Goal: Navigation & Orientation: Find specific page/section

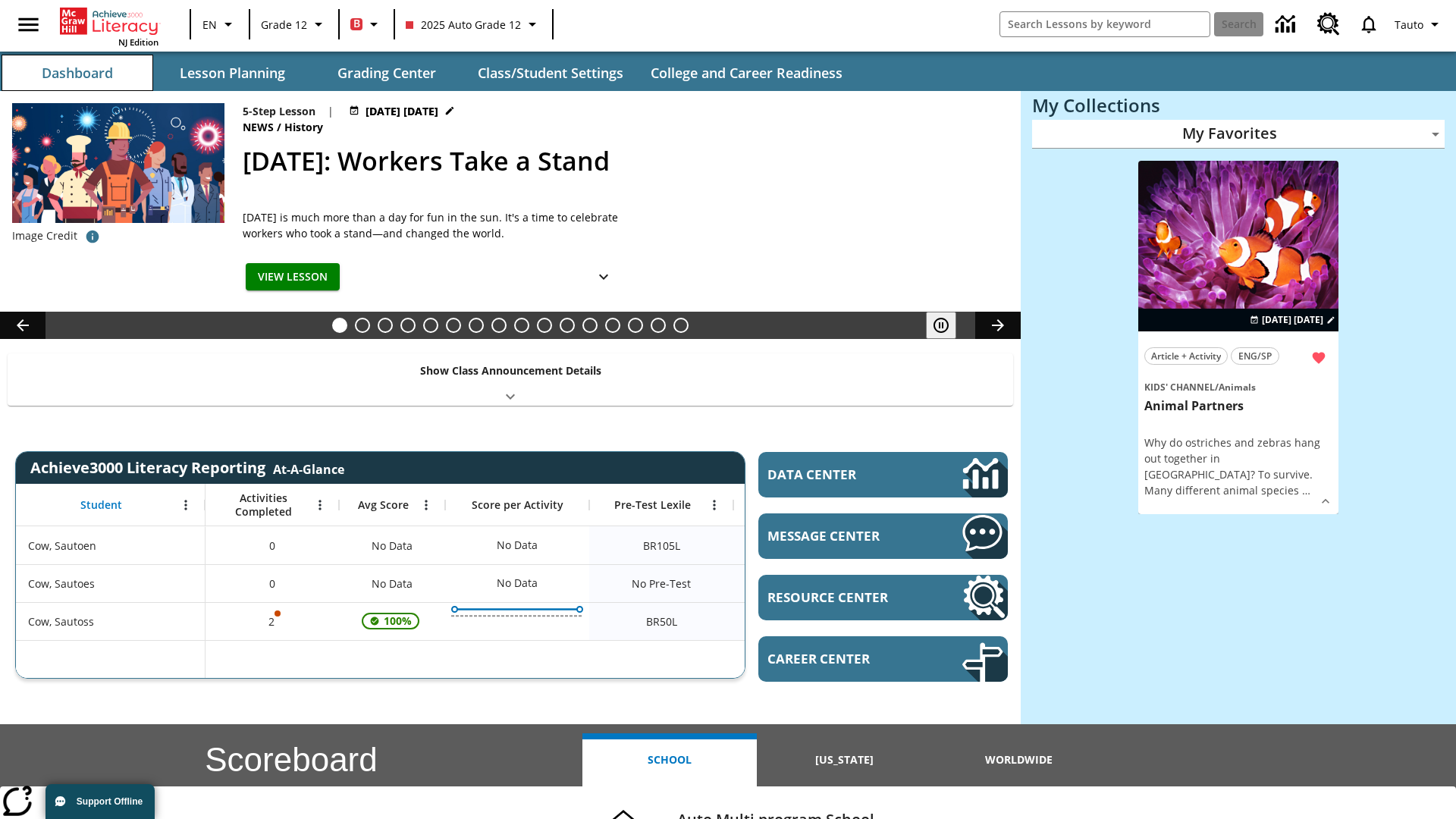
click at [77, 73] on button "Dashboard" at bounding box center [77, 72] width 152 height 37
click at [232, 73] on button "Lesson Planning" at bounding box center [232, 72] width 152 height 37
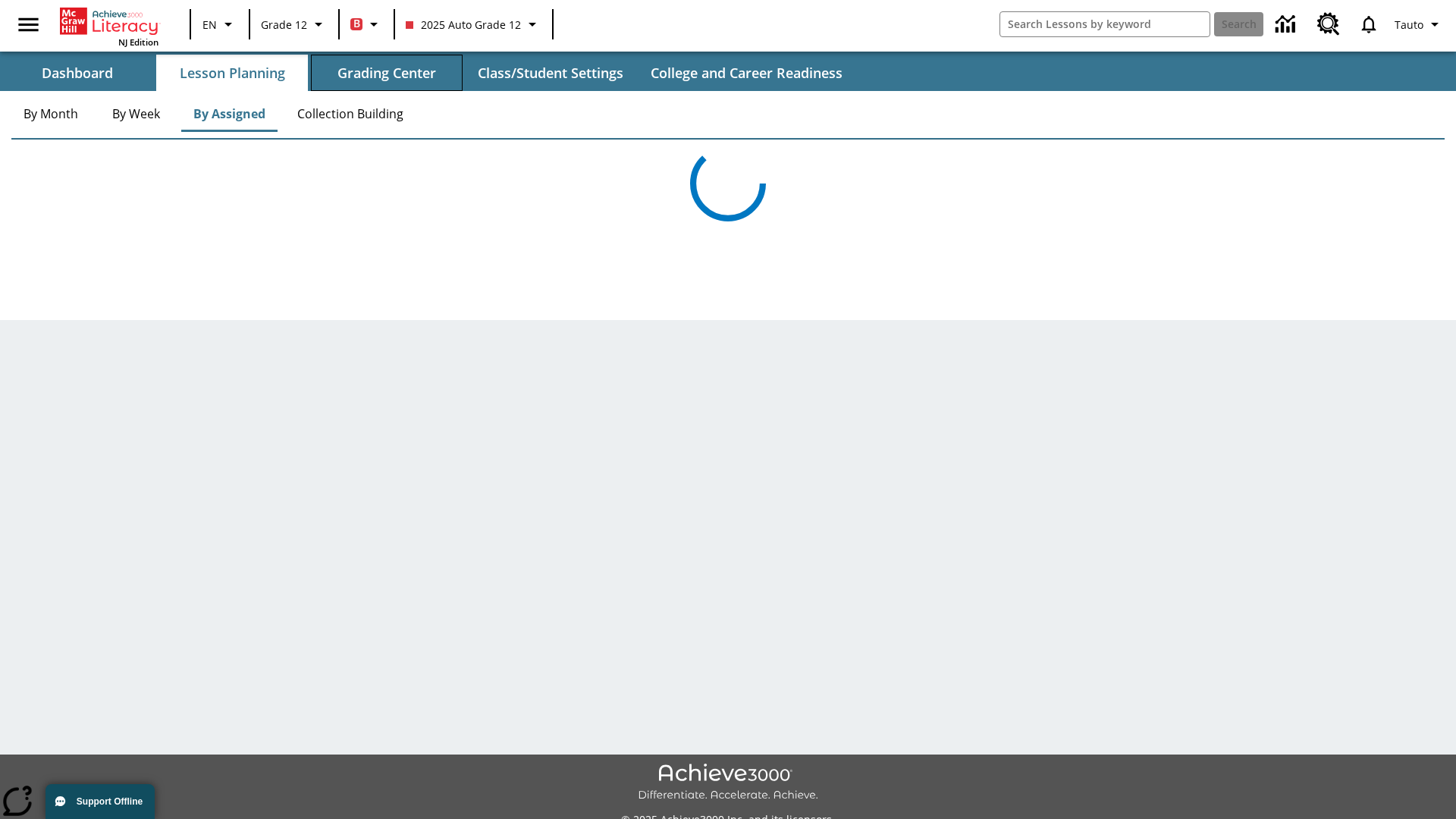
click at [387, 73] on button "Grading Center" at bounding box center [387, 72] width 152 height 37
